Goal: Navigation & Orientation: Find specific page/section

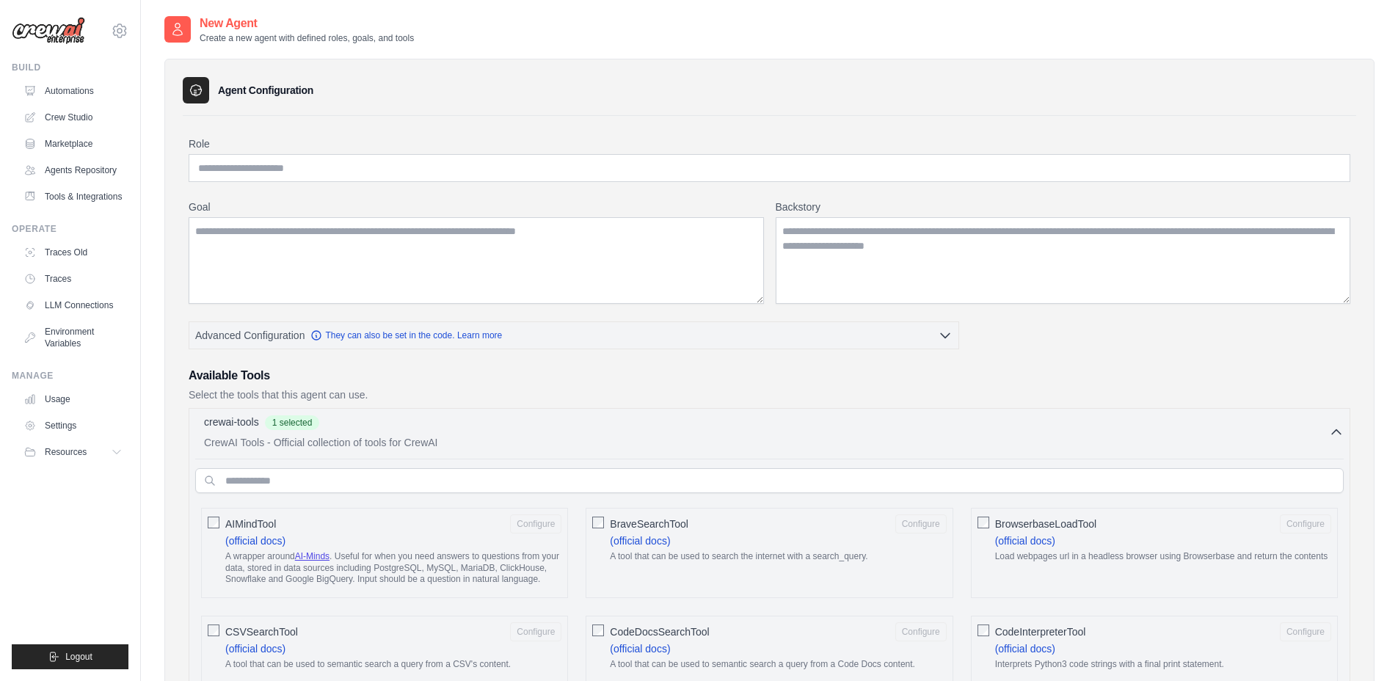
scroll to position [631, 0]
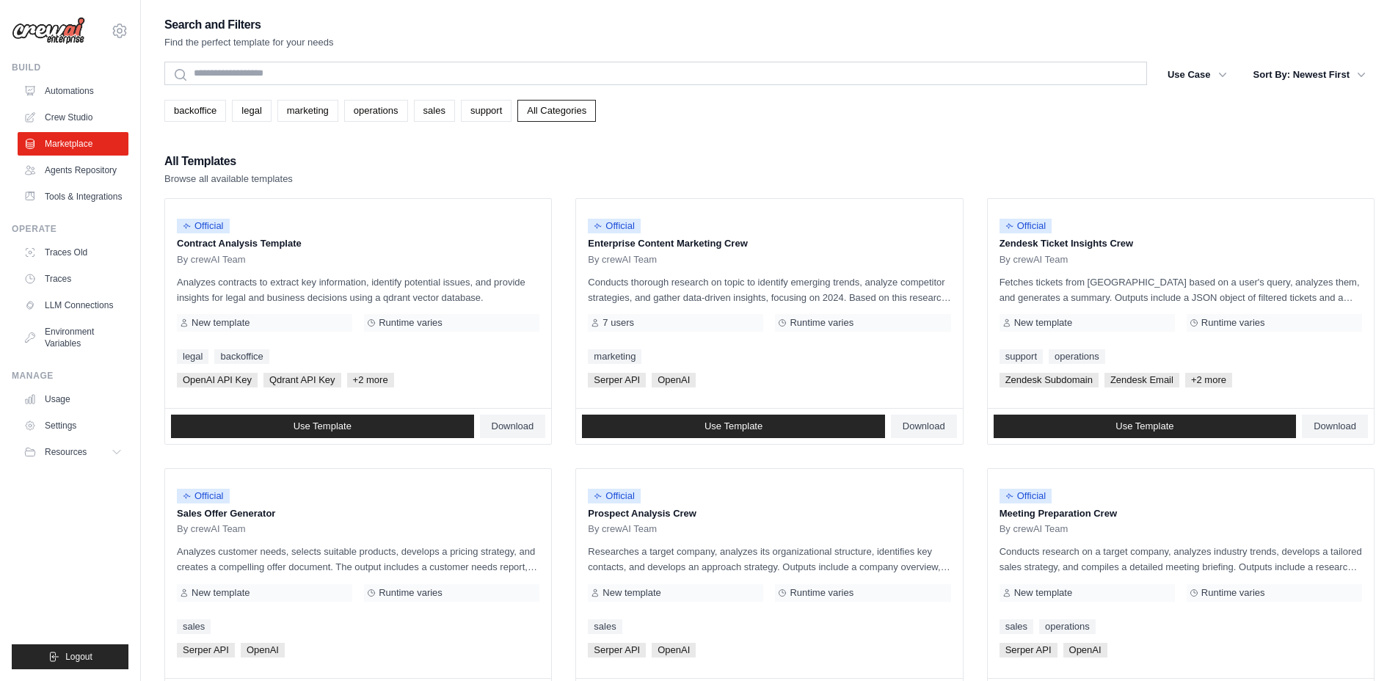
scroll to position [679, 0]
